Goal: Task Accomplishment & Management: Use online tool/utility

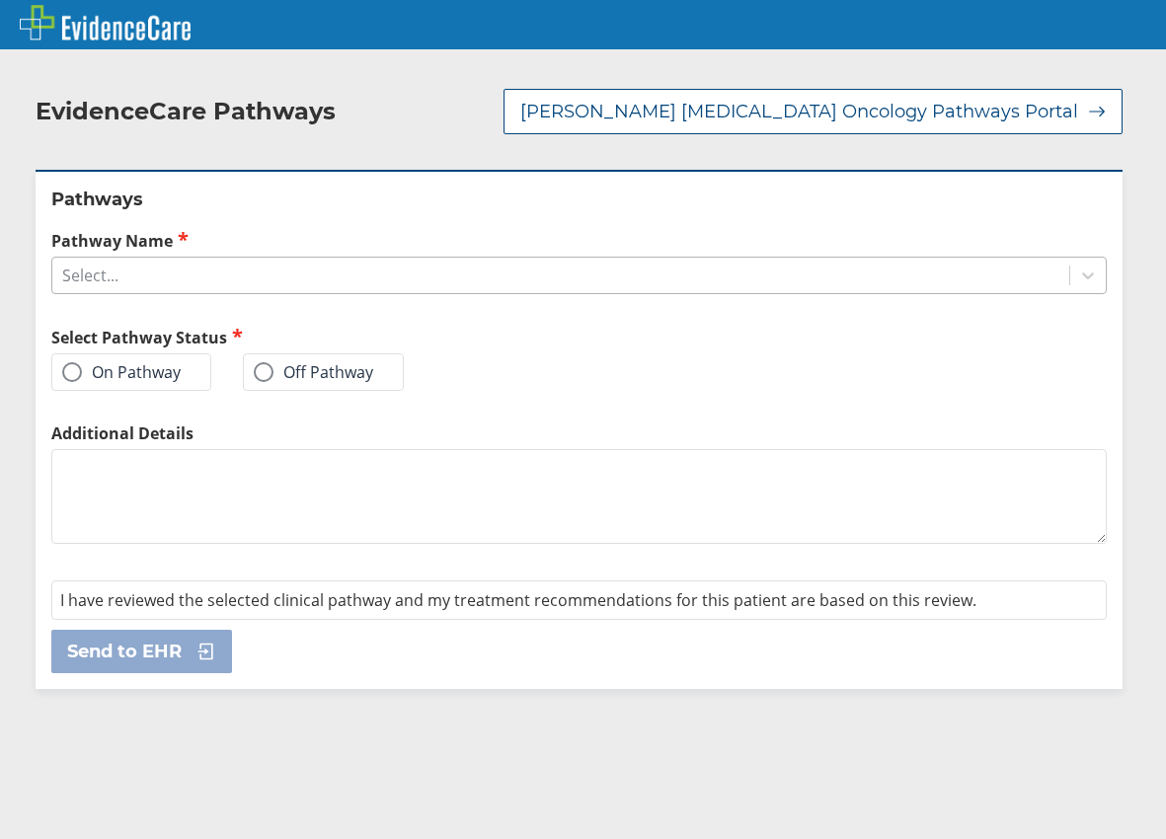
click at [112, 265] on div "Select..." at bounding box center [90, 276] width 56 height 22
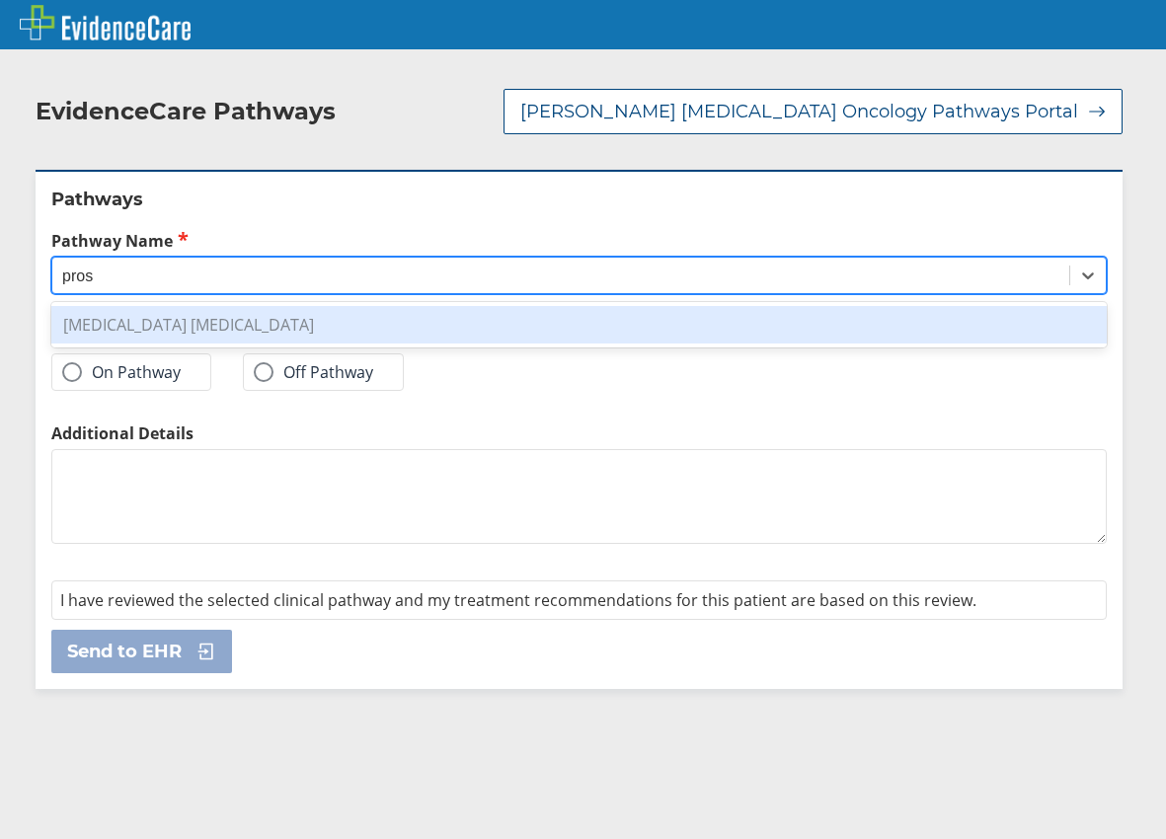
click at [118, 306] on div "[MEDICAL_DATA] [MEDICAL_DATA]" at bounding box center [578, 325] width 1055 height 38
type input "pros"
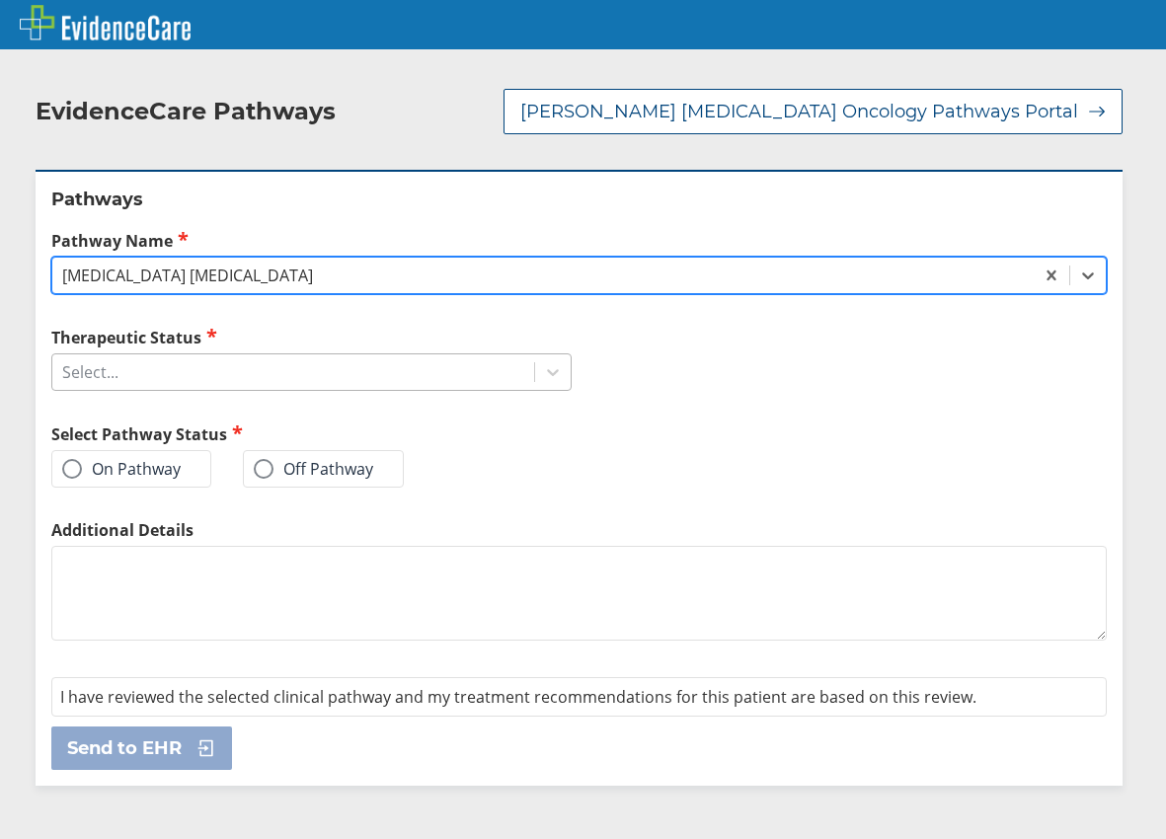
click at [116, 361] on div "Select..." at bounding box center [90, 372] width 56 height 22
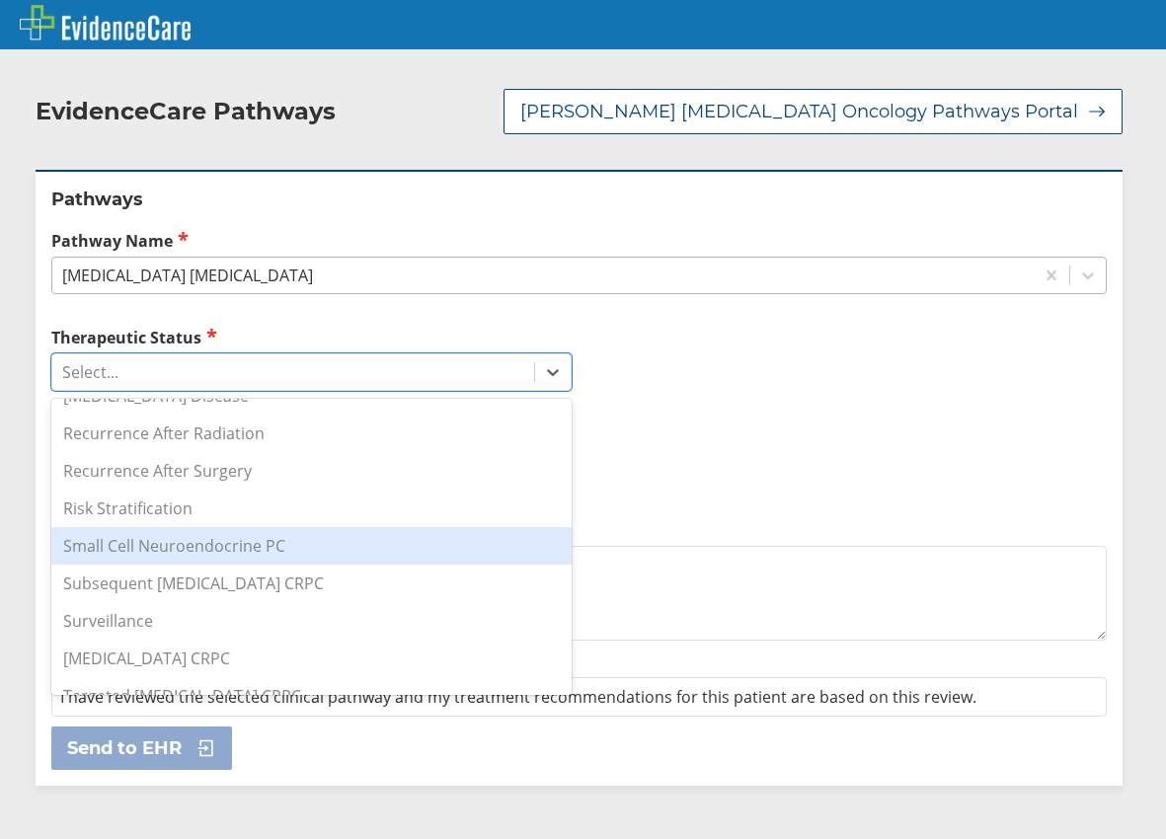
scroll to position [302, 0]
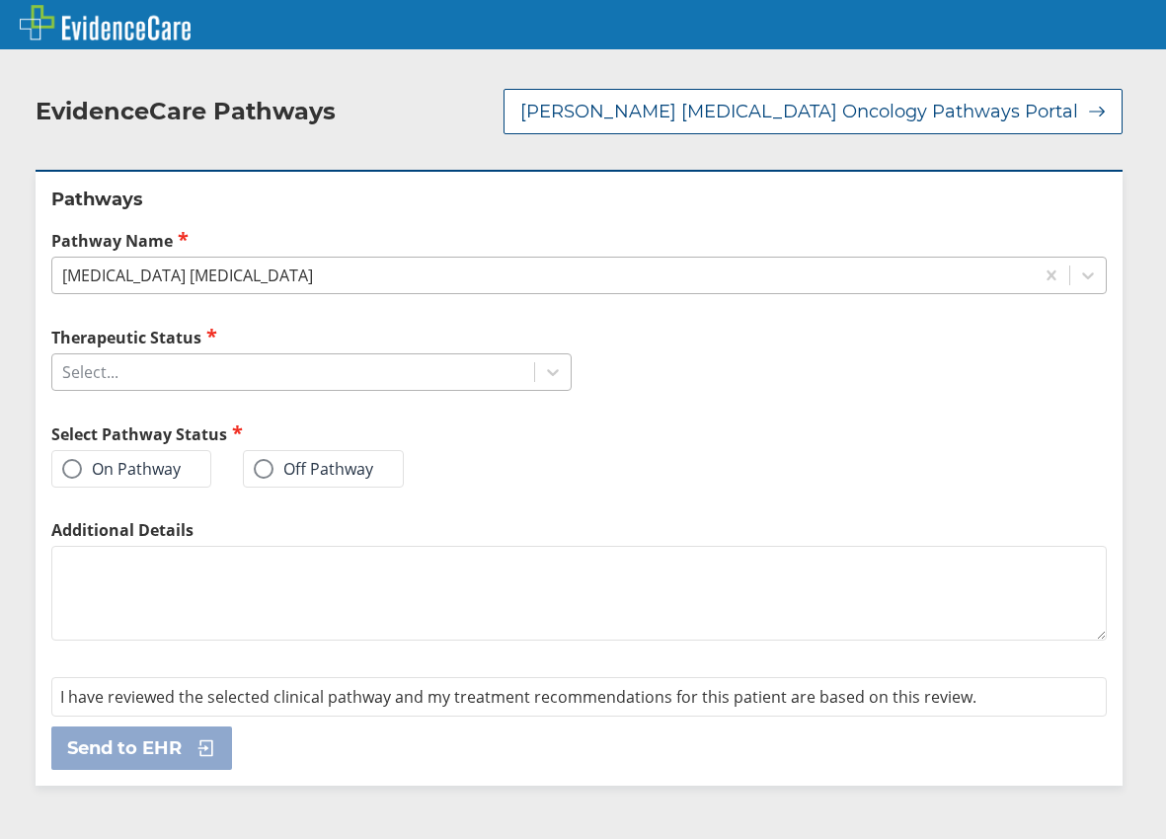
click at [222, 355] on div "Select..." at bounding box center [293, 372] width 482 height 34
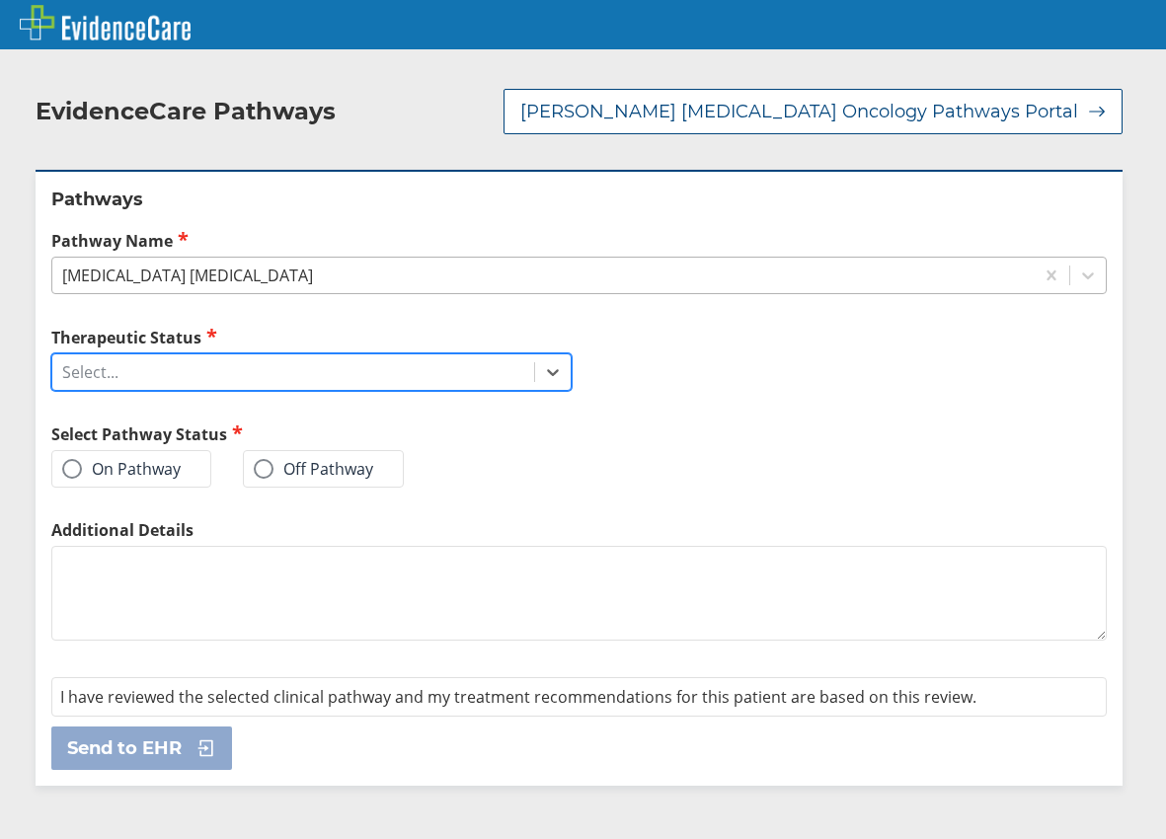
click at [226, 355] on div "Select..." at bounding box center [293, 372] width 482 height 34
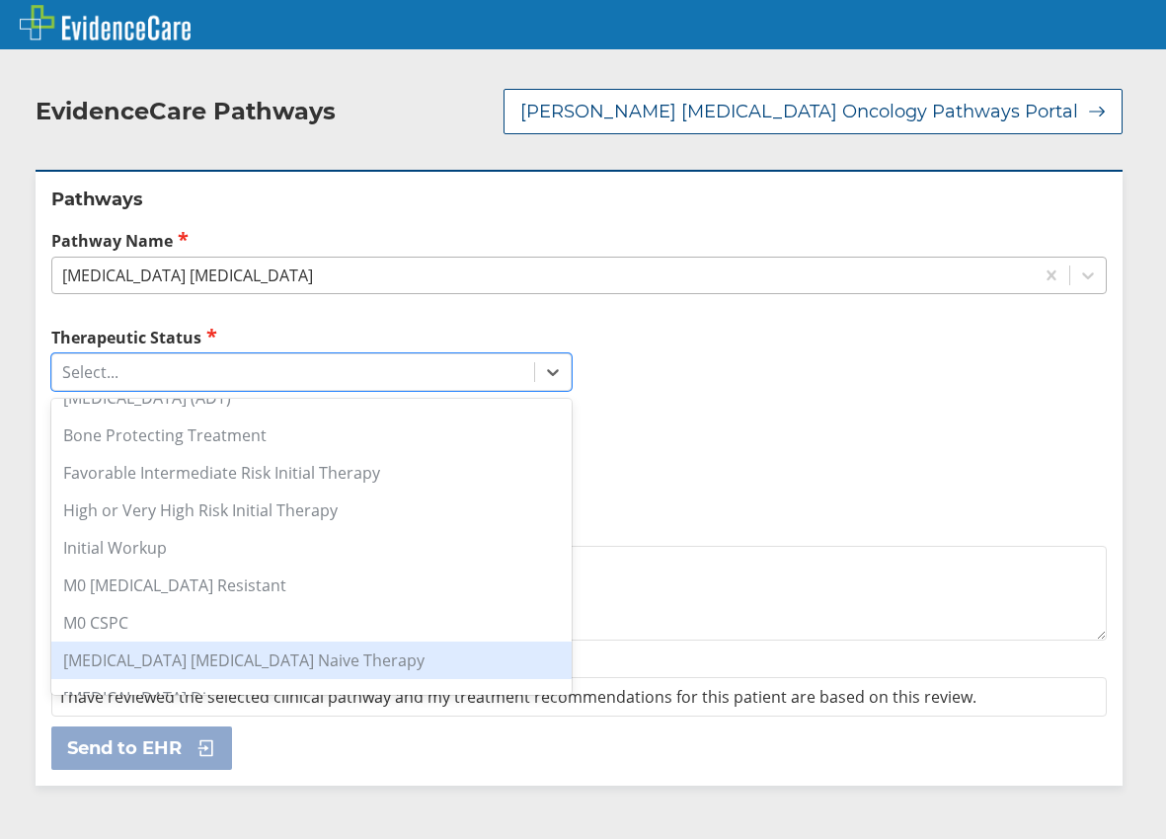
scroll to position [197, 0]
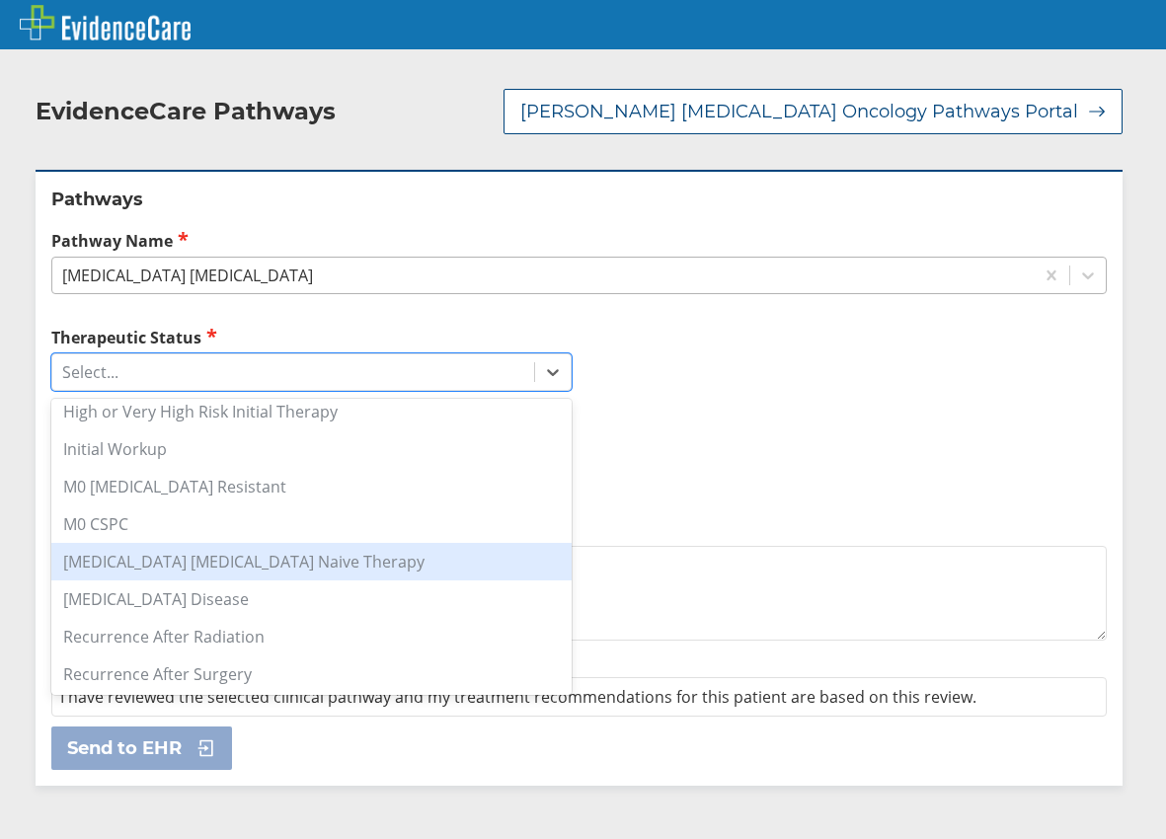
click at [210, 543] on div "[MEDICAL_DATA] [MEDICAL_DATA] Naive Therapy" at bounding box center [311, 562] width 520 height 38
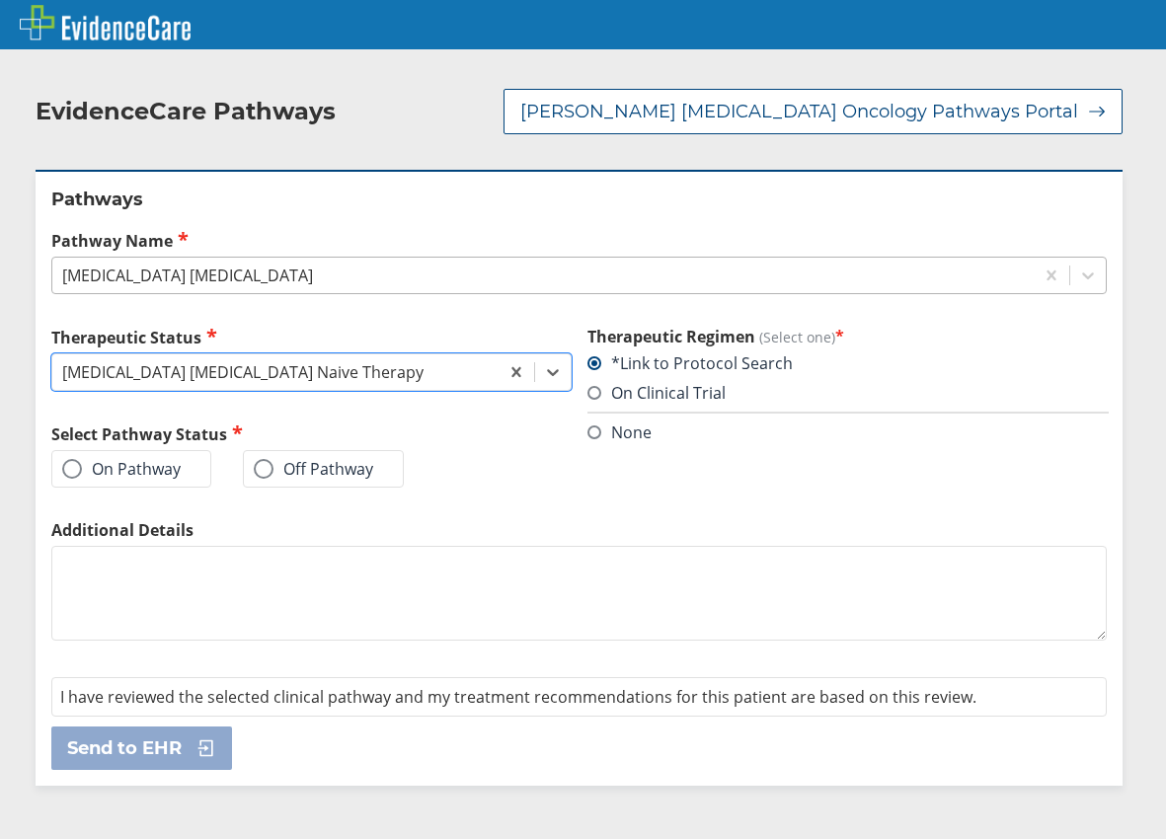
click at [89, 459] on label "On Pathway" at bounding box center [121, 469] width 118 height 20
click at [0, 0] on input "On Pathway" at bounding box center [0, 0] width 0 height 0
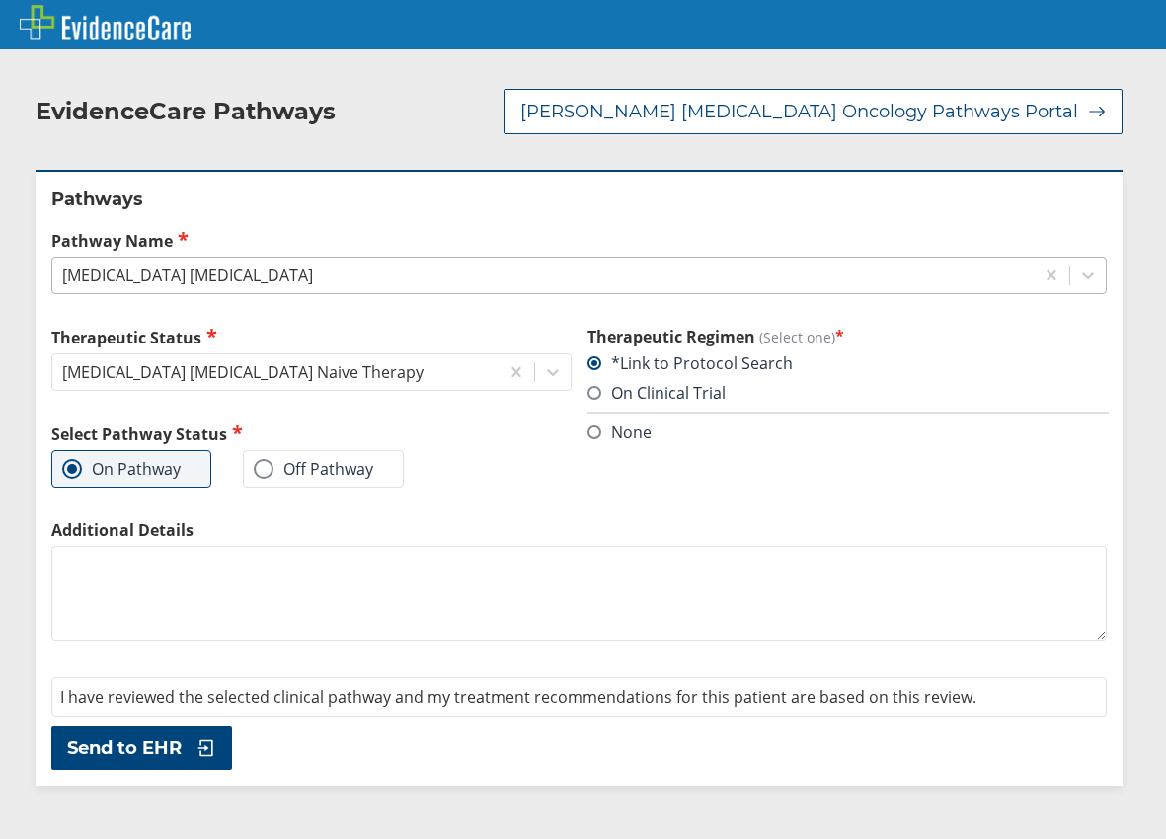
click at [183, 585] on textarea "Additional Details" at bounding box center [578, 593] width 1055 height 95
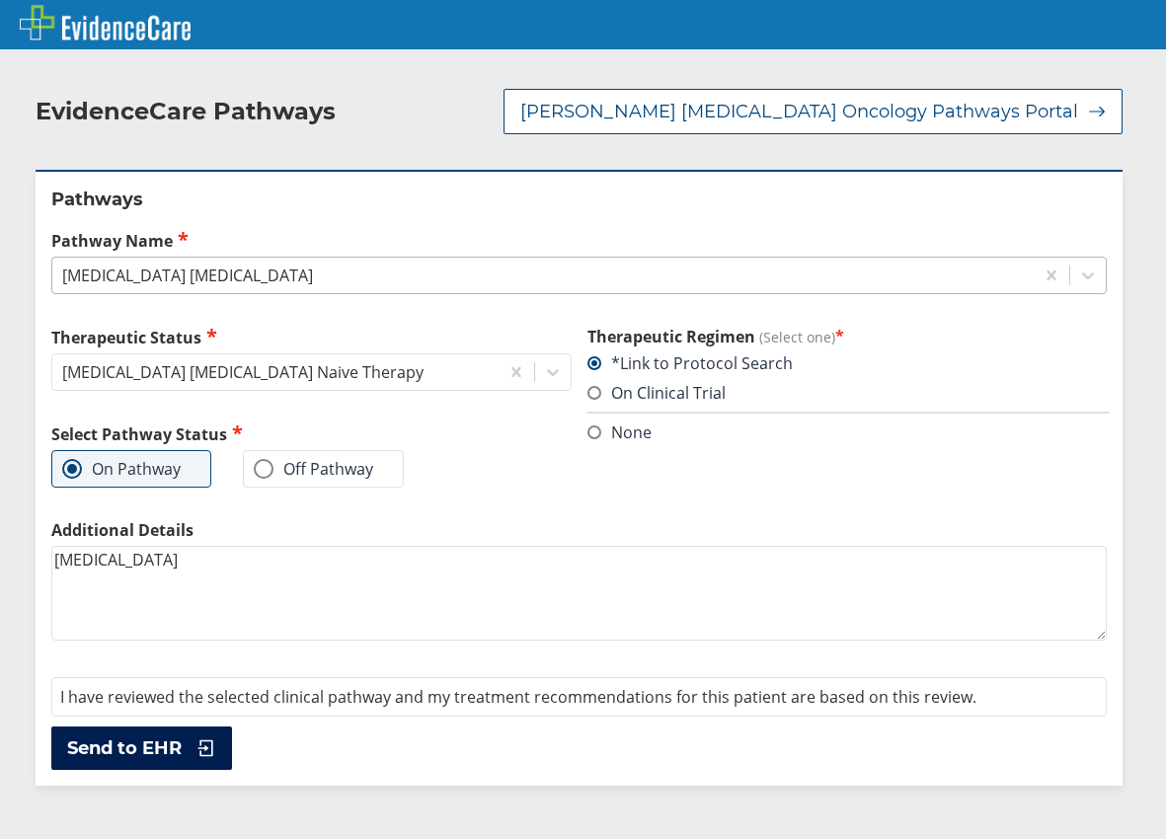
type textarea "[MEDICAL_DATA]"
click at [209, 739] on button "Send to EHR" at bounding box center [141, 748] width 181 height 43
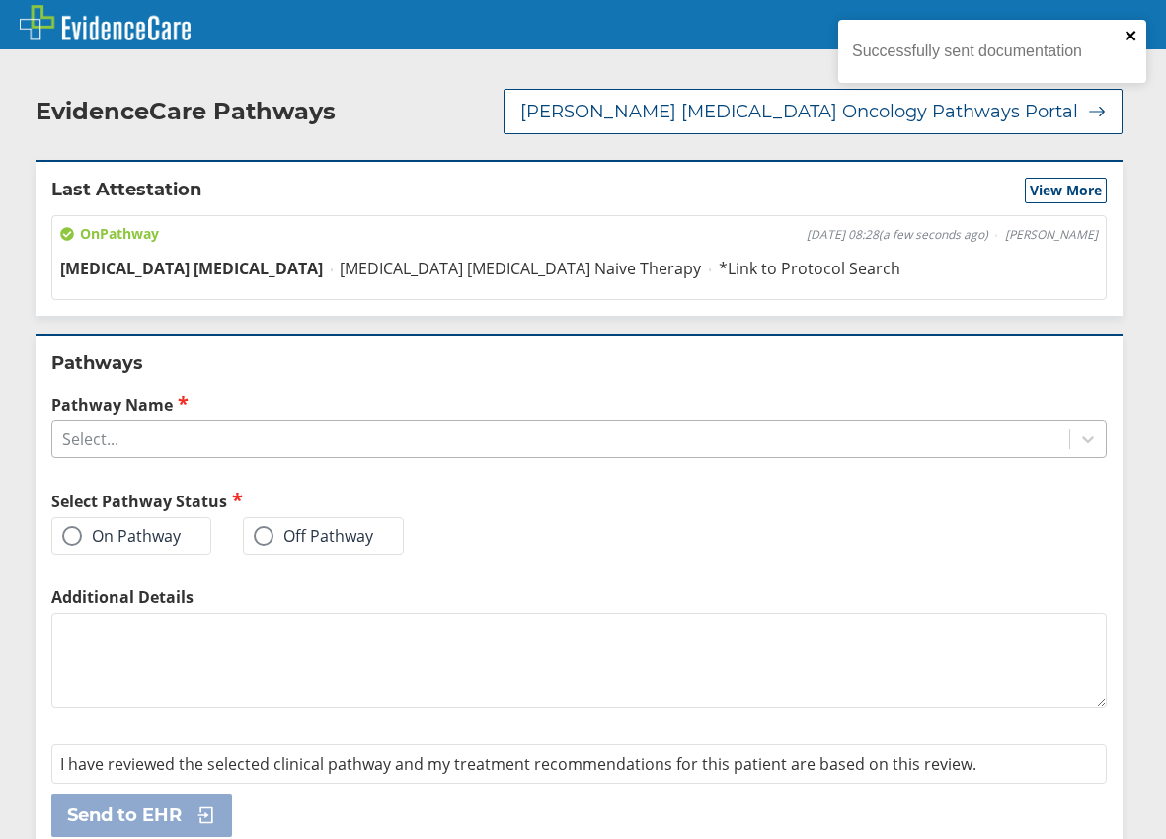
click at [1136, 36] on icon "close" at bounding box center [1131, 36] width 14 height 16
